Goal: Information Seeking & Learning: Learn about a topic

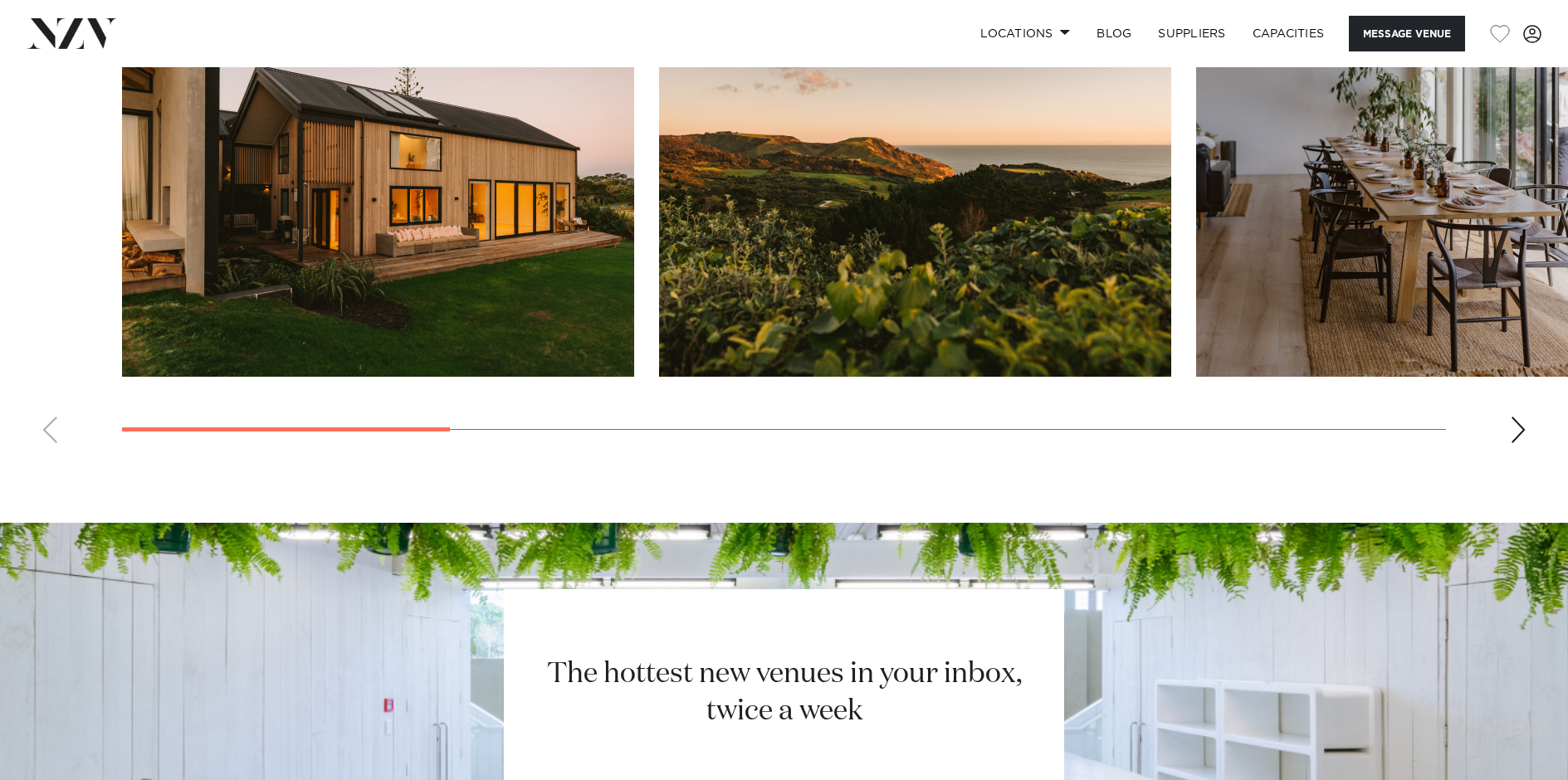
scroll to position [1651, 0]
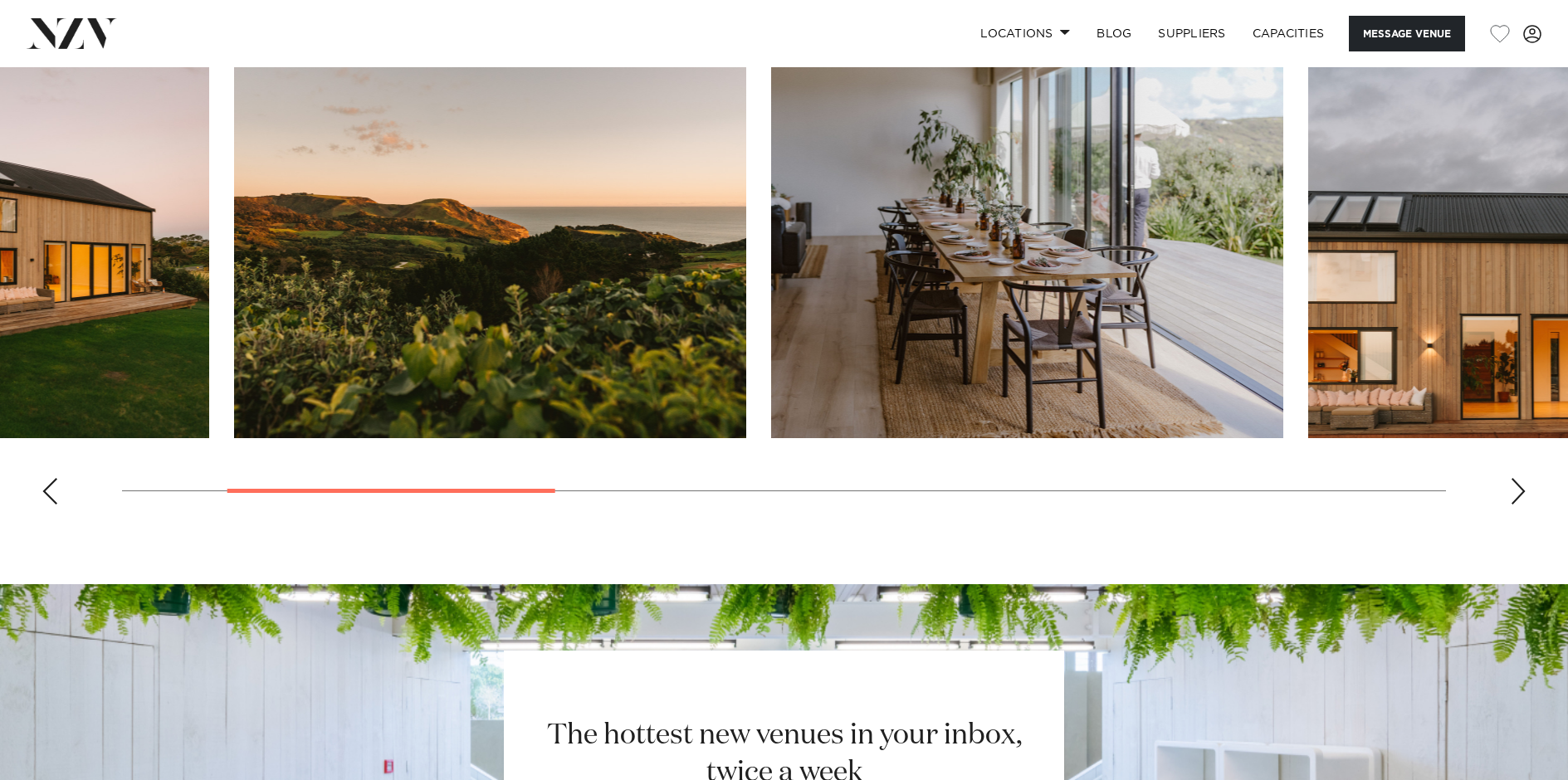
click at [1064, 260] on img "3 / 10" at bounding box center [1027, 250] width 512 height 376
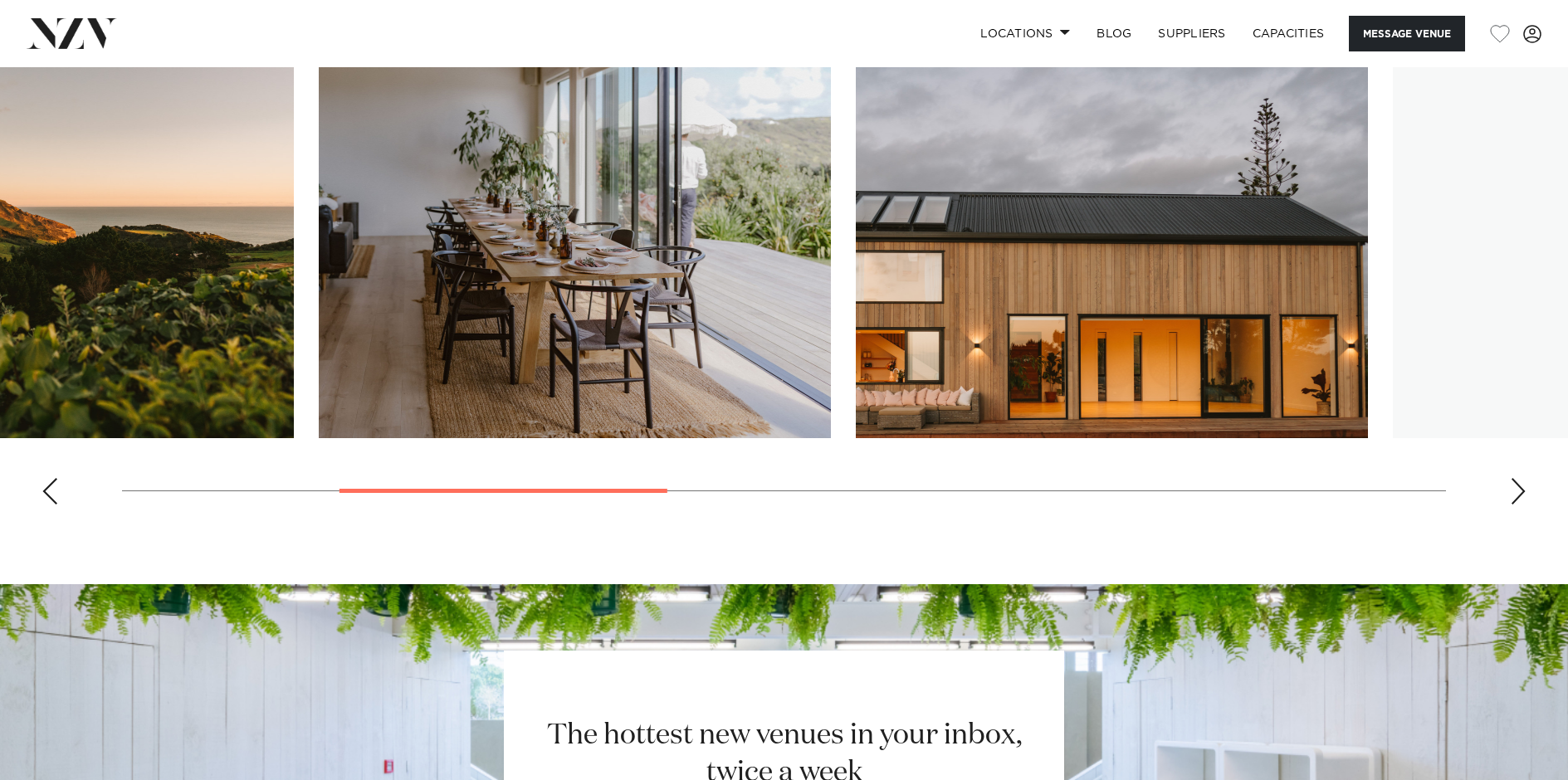
click at [856, 272] on img "4 / 10" at bounding box center [1112, 250] width 512 height 376
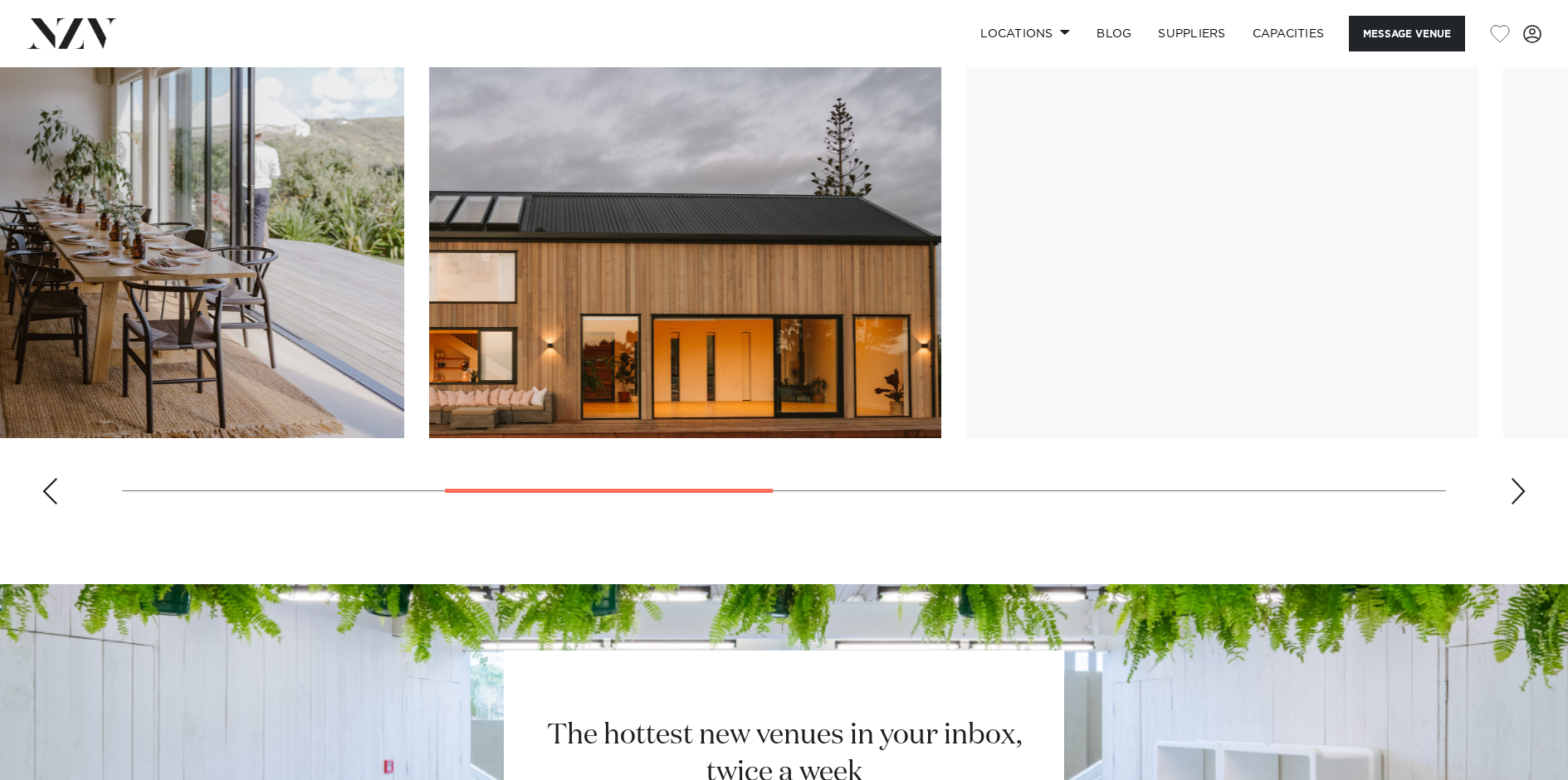
click at [792, 272] on swiper-container at bounding box center [784, 290] width 1568 height 456
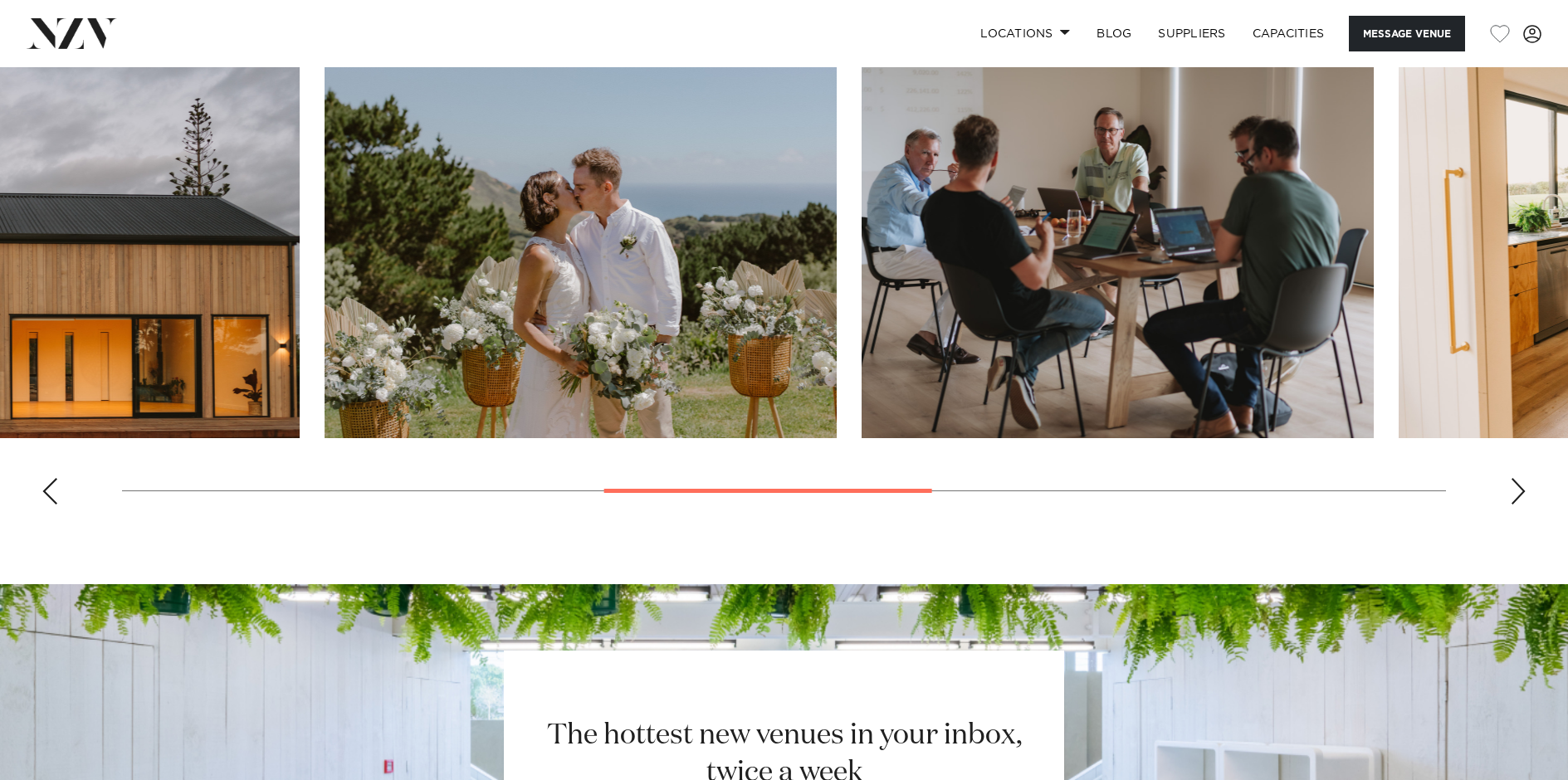
click at [705, 262] on img "5 / 10" at bounding box center [581, 250] width 512 height 376
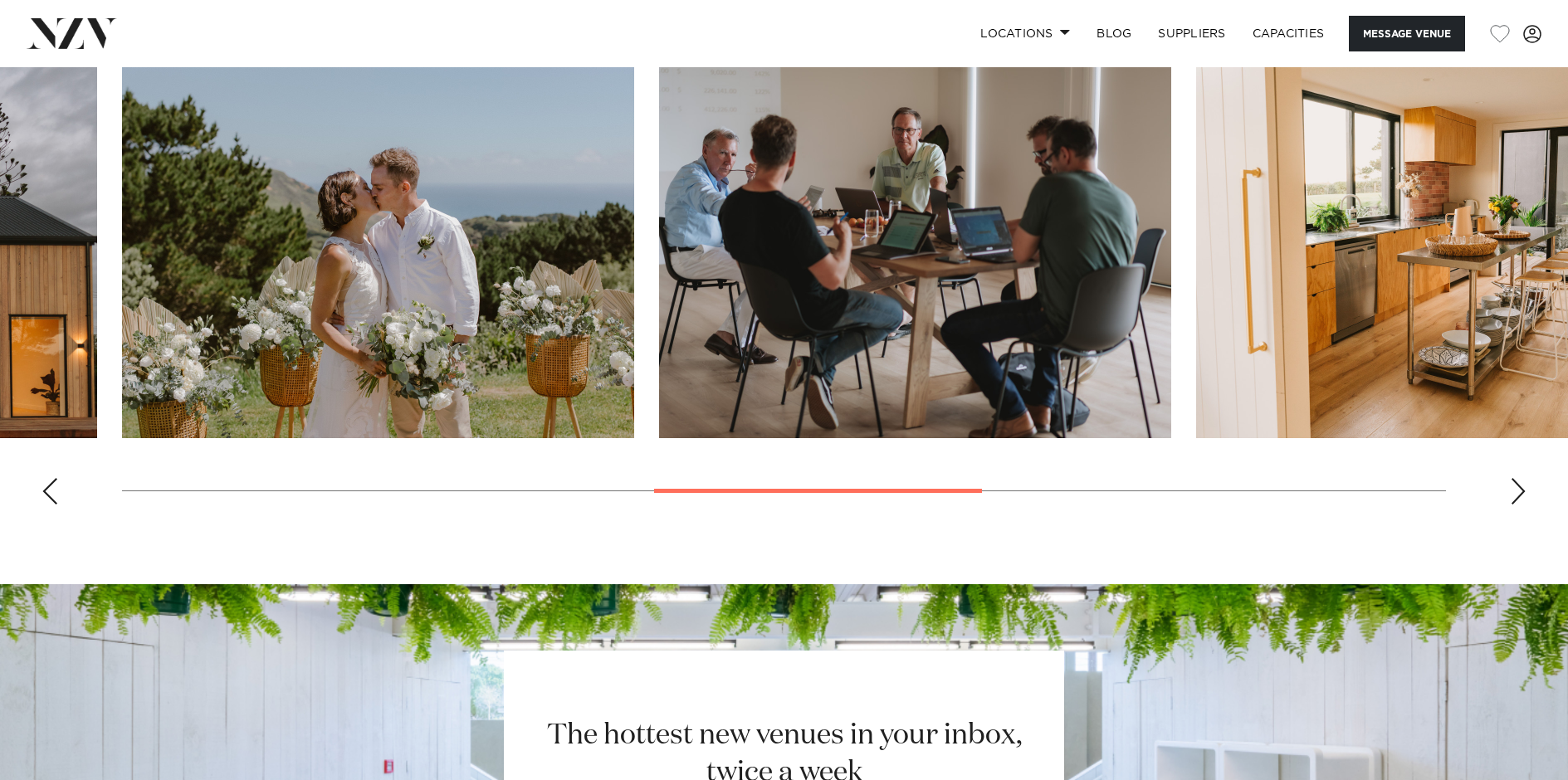
click at [659, 245] on img "6 / 10" at bounding box center [915, 250] width 512 height 376
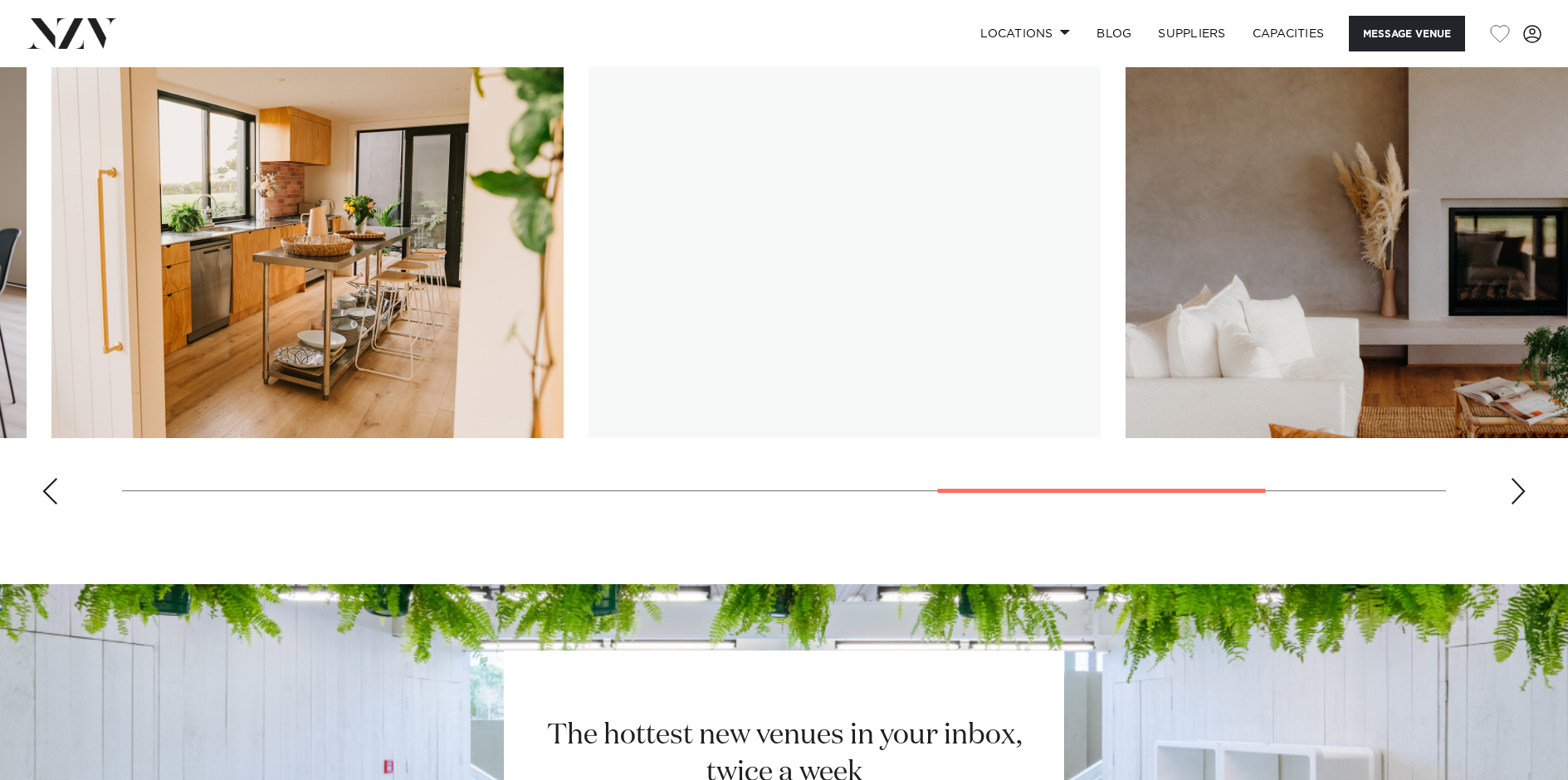
click at [589, 236] on img "8 / 10" at bounding box center [845, 250] width 512 height 376
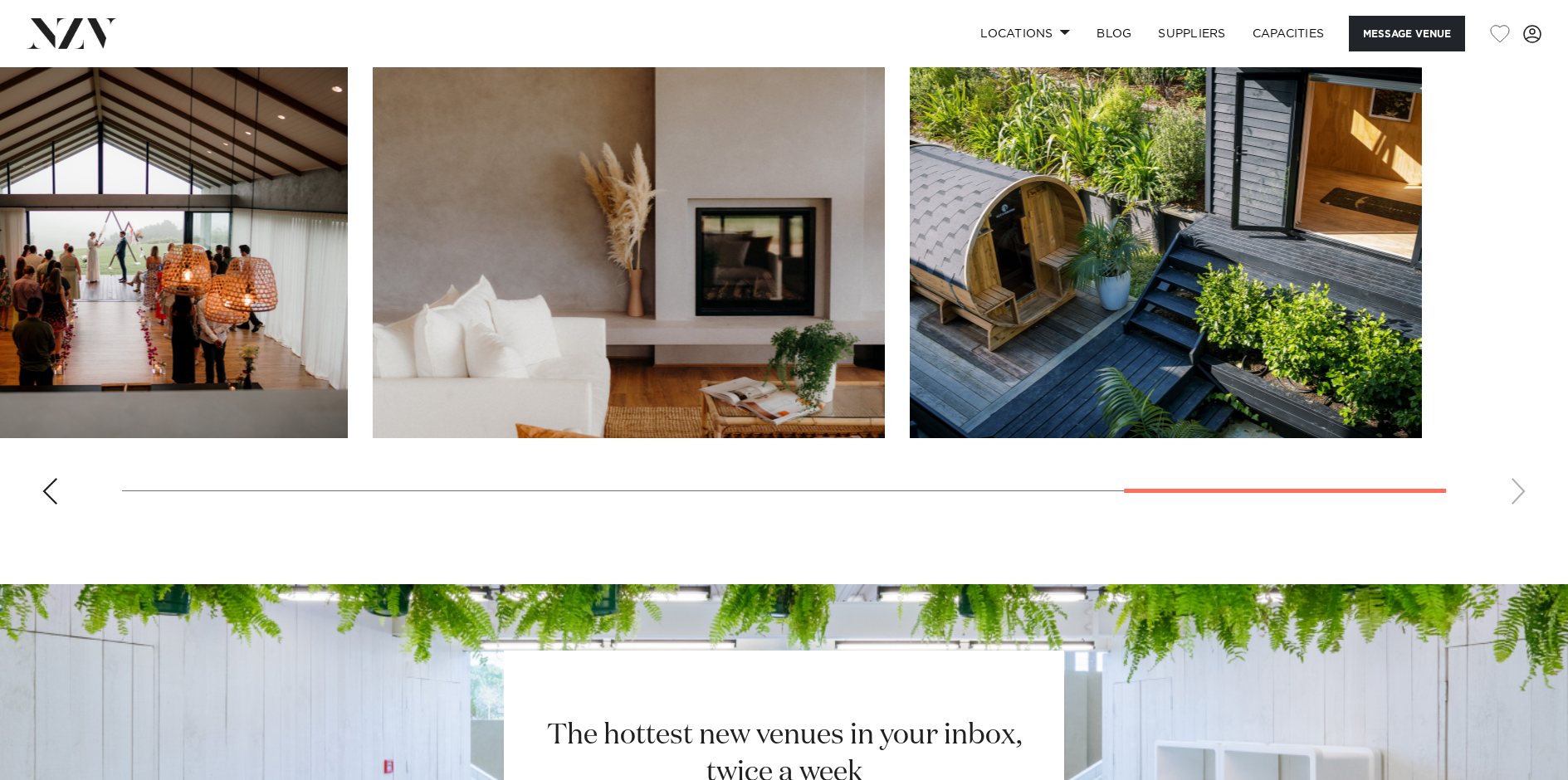
click at [372, 257] on img "9 / 10" at bounding box center [628, 250] width 512 height 376
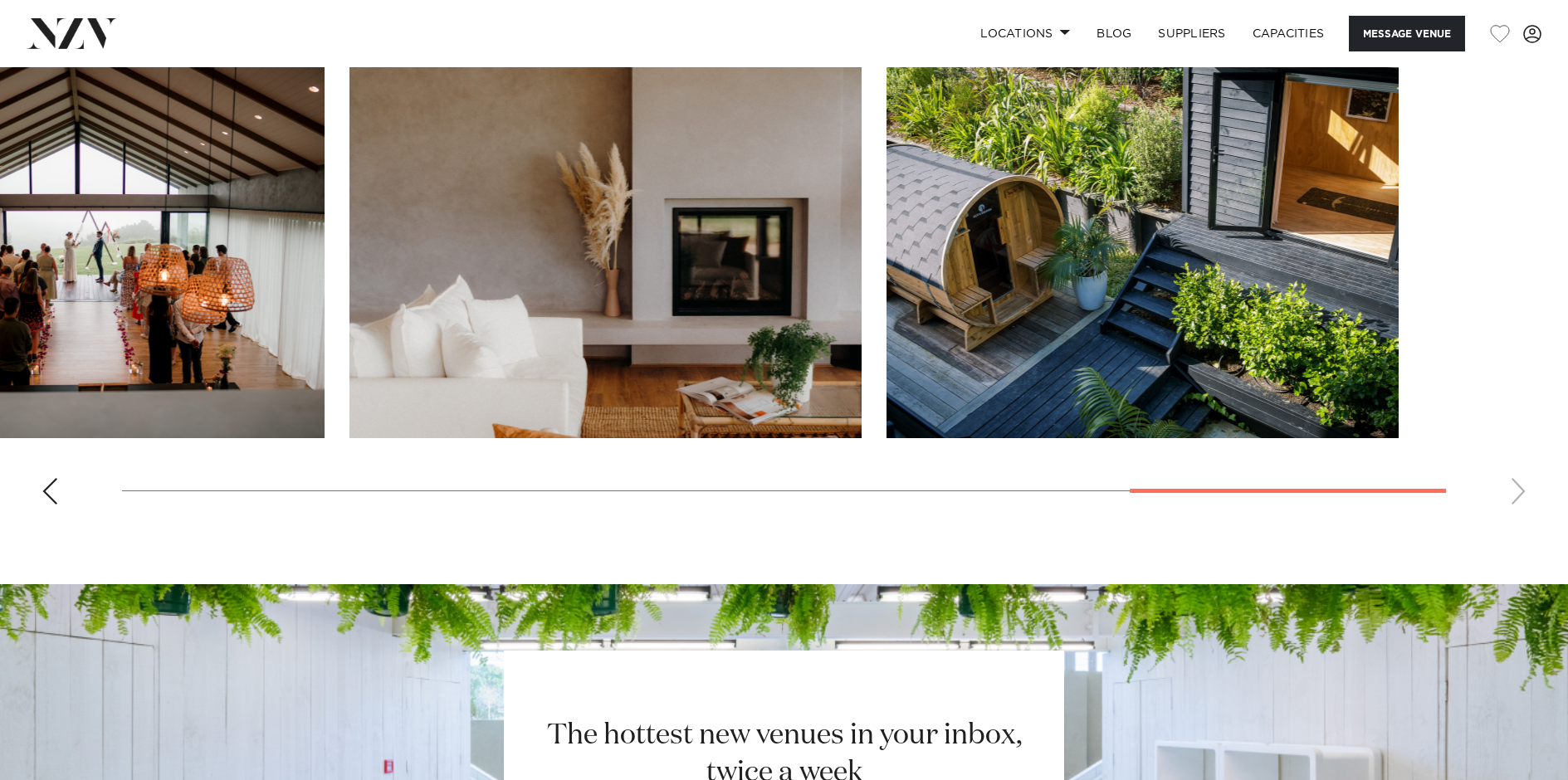
click at [0, 0] on slot at bounding box center [0, 0] width 0 height 0
